Goal: Task Accomplishment & Management: Manage account settings

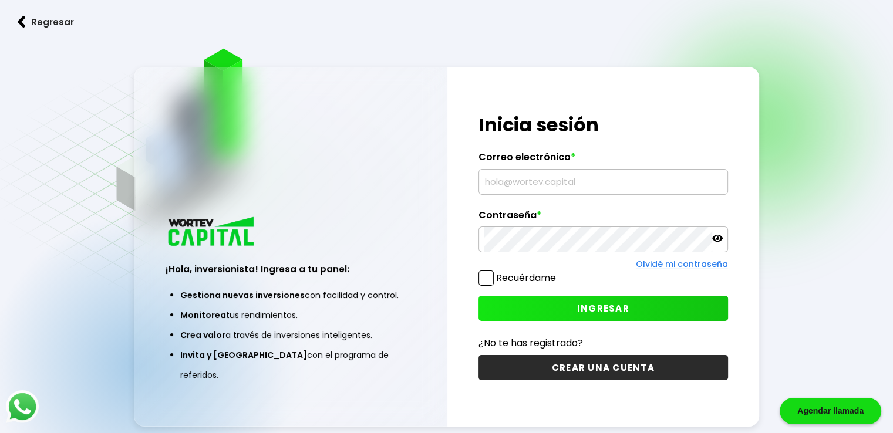
type input "[EMAIL_ADDRESS][DOMAIN_NAME]"
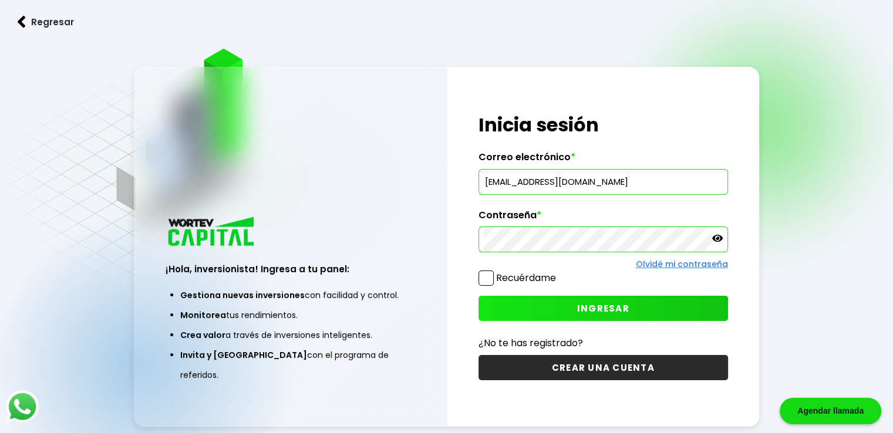
click at [594, 304] on span "INGRESAR" at bounding box center [603, 308] width 52 height 12
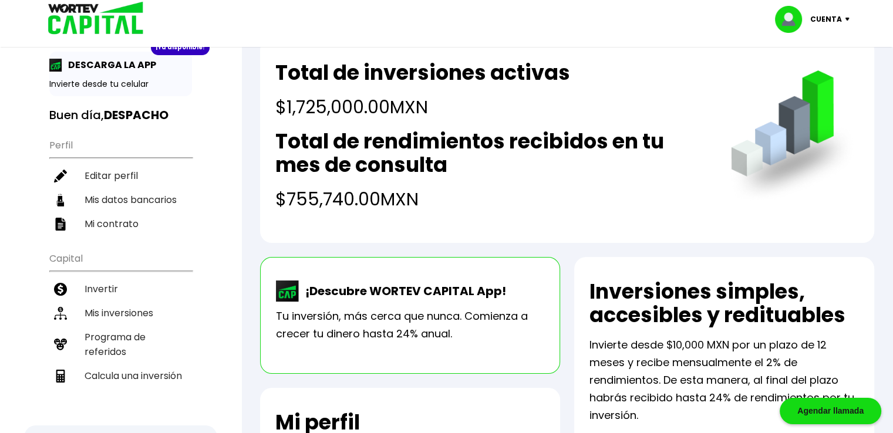
scroll to position [20, 0]
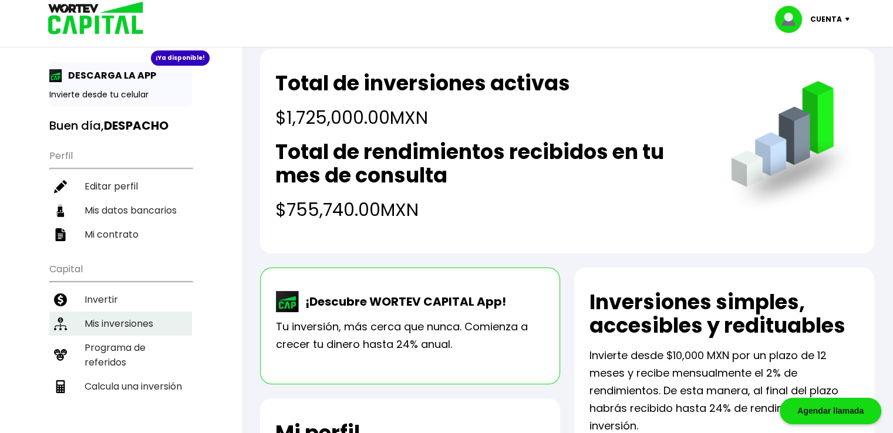
click at [117, 317] on li "Mis inversiones" at bounding box center [120, 324] width 143 height 24
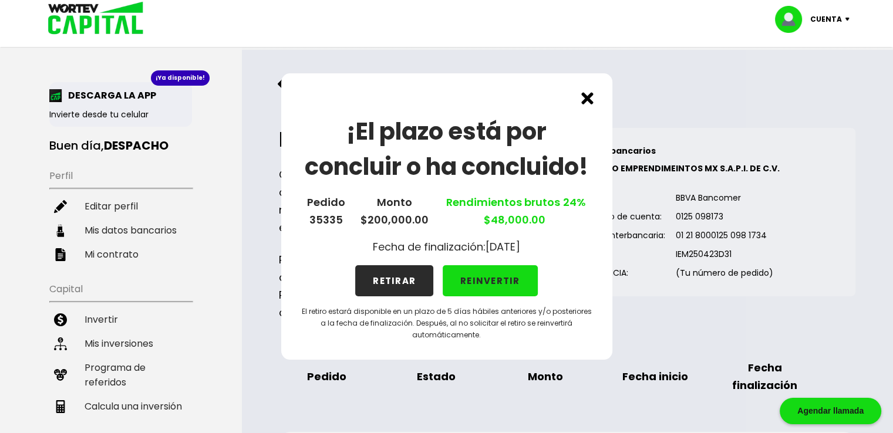
click at [383, 283] on button "RETIRAR" at bounding box center [394, 280] width 78 height 31
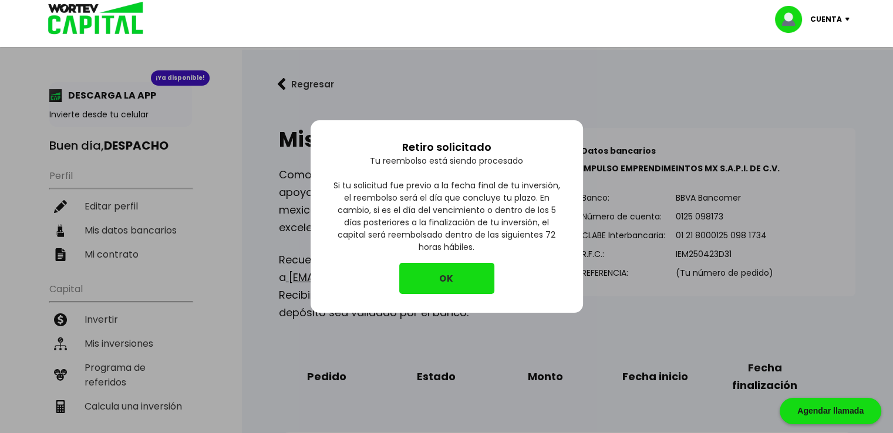
click at [465, 272] on button "OK" at bounding box center [446, 278] width 95 height 31
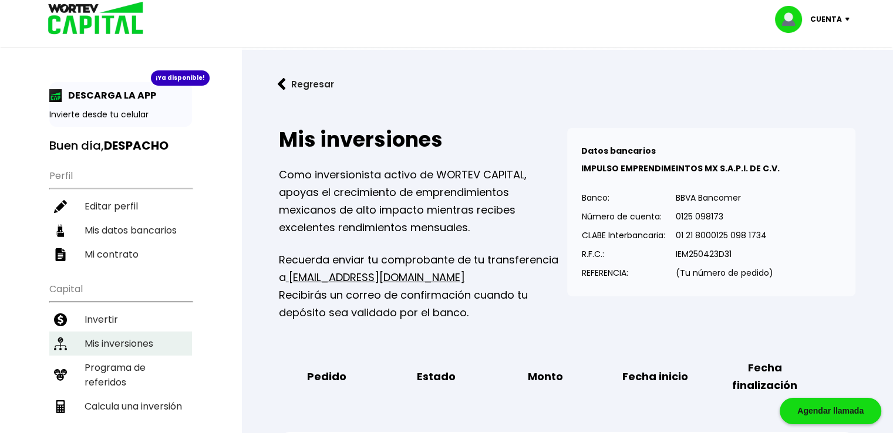
click at [121, 336] on li "Mis inversiones" at bounding box center [120, 344] width 143 height 24
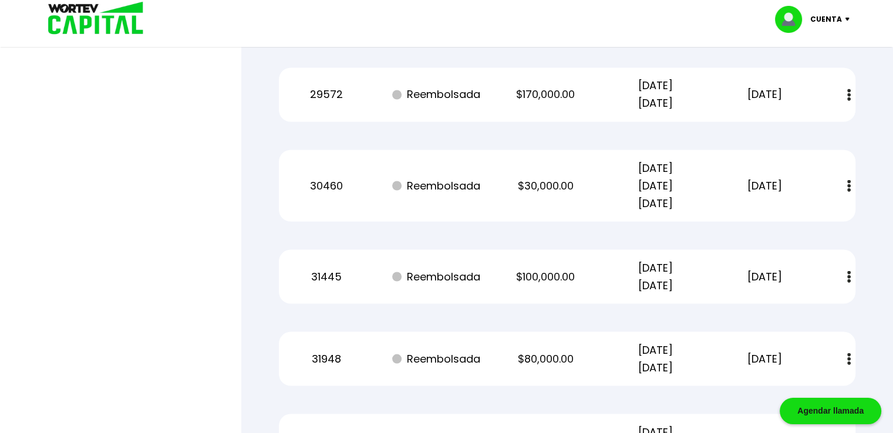
scroll to position [2076, 0]
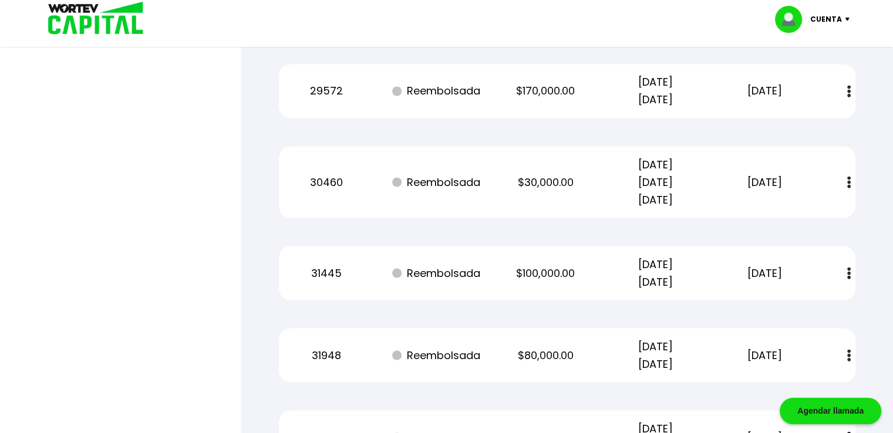
click at [849, 179] on img at bounding box center [849, 182] width 4 height 12
